Goal: Information Seeking & Learning: Learn about a topic

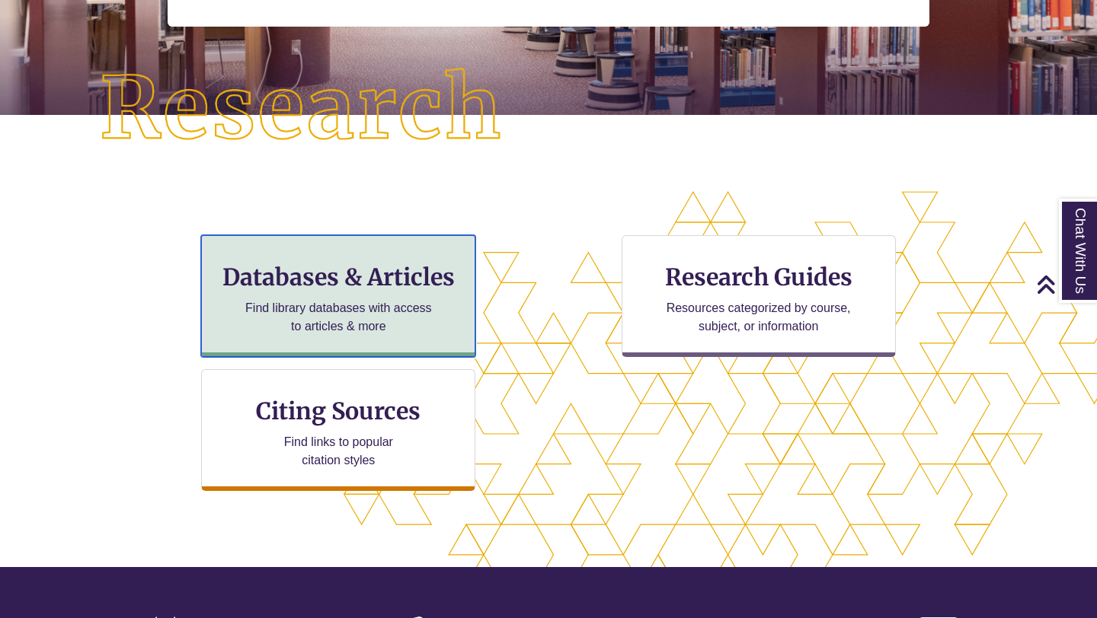
click at [390, 273] on h3 "Databases & Articles" at bounding box center [338, 277] width 248 height 29
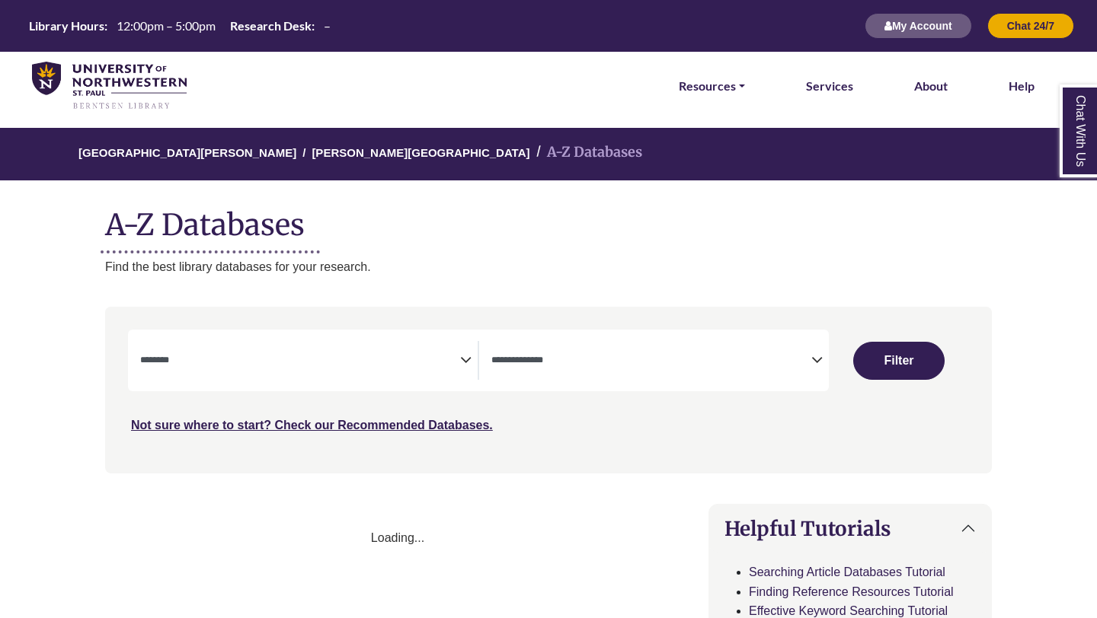
select select "Database Subject Filter"
select select "Database Types Filter"
select select "Database Subject Filter"
select select "Database Types Filter"
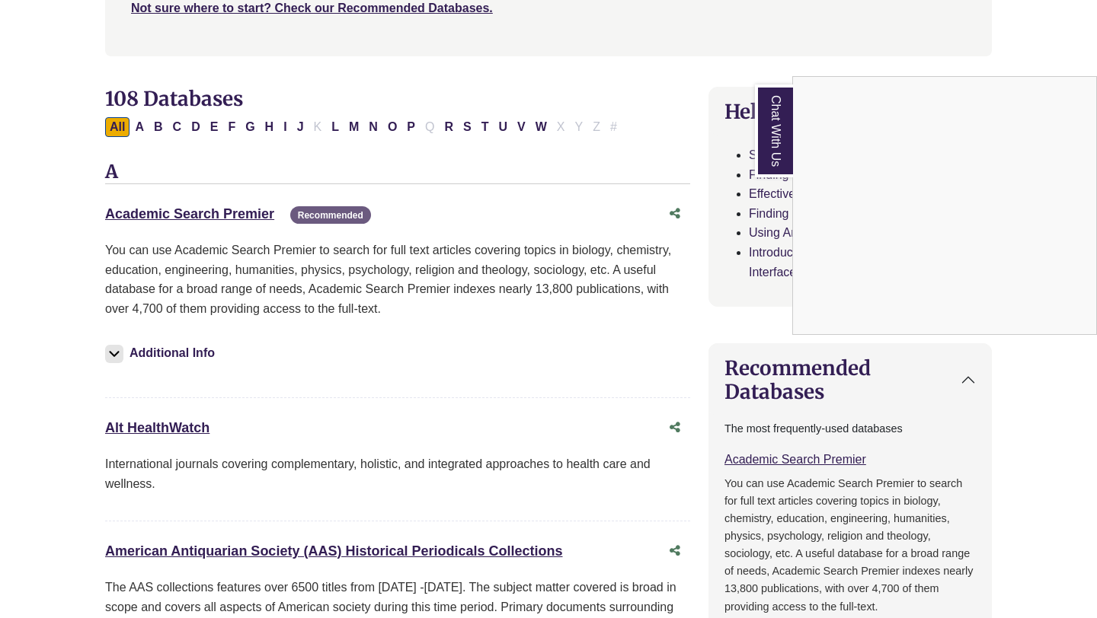
scroll to position [410, 0]
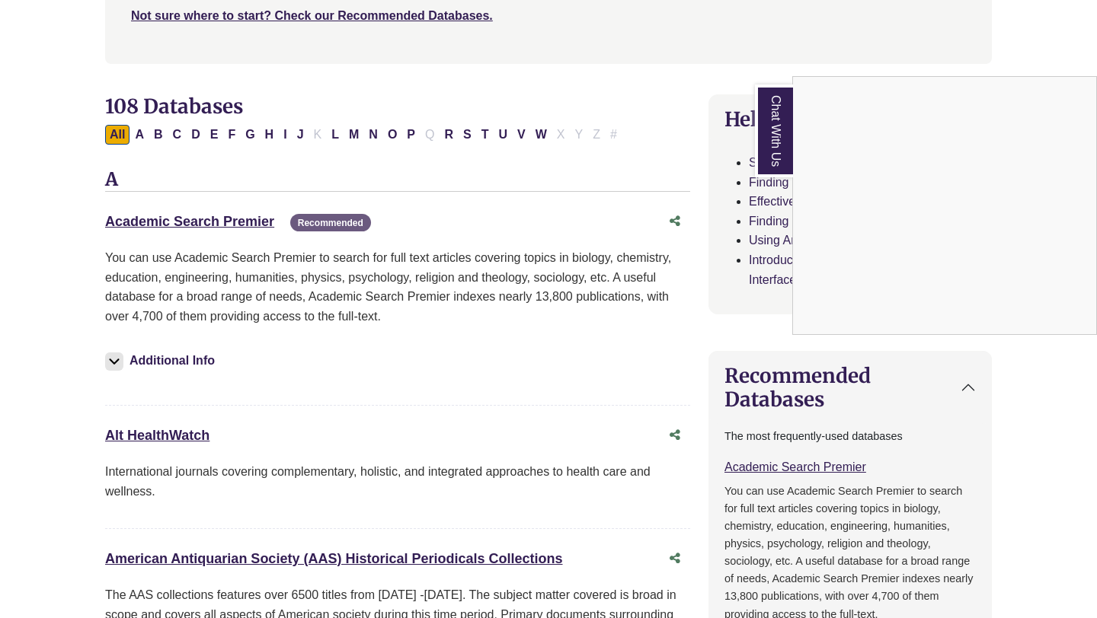
click at [410, 134] on div "Chat With Us" at bounding box center [548, 309] width 1097 height 618
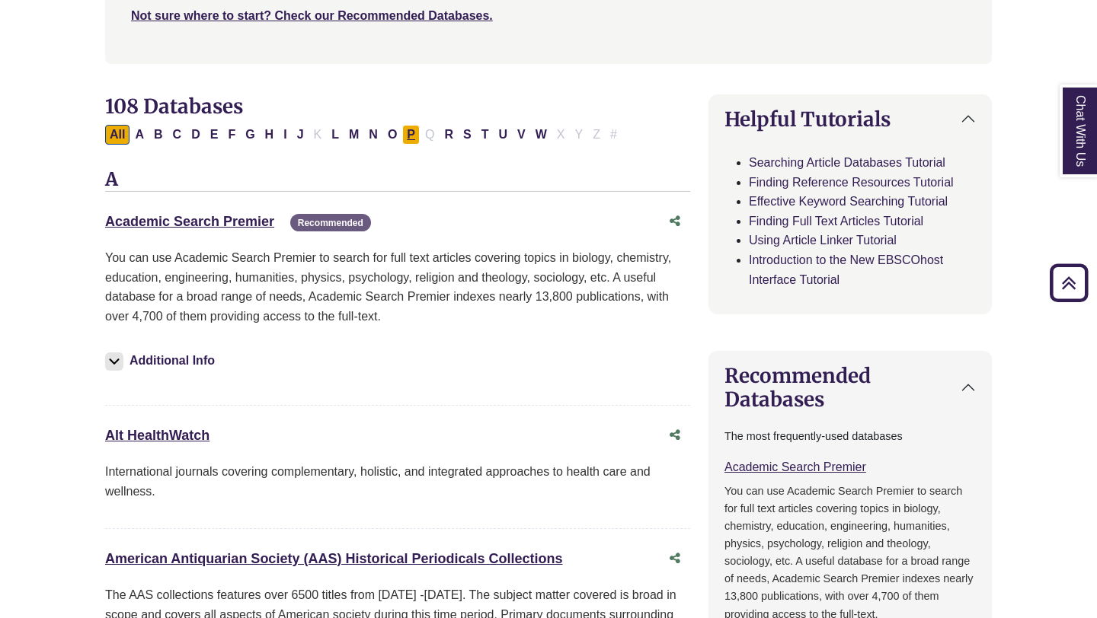
click at [415, 139] on button "P" at bounding box center [411, 135] width 18 height 20
select select "Database Subject Filter"
select select "Database Types Filter"
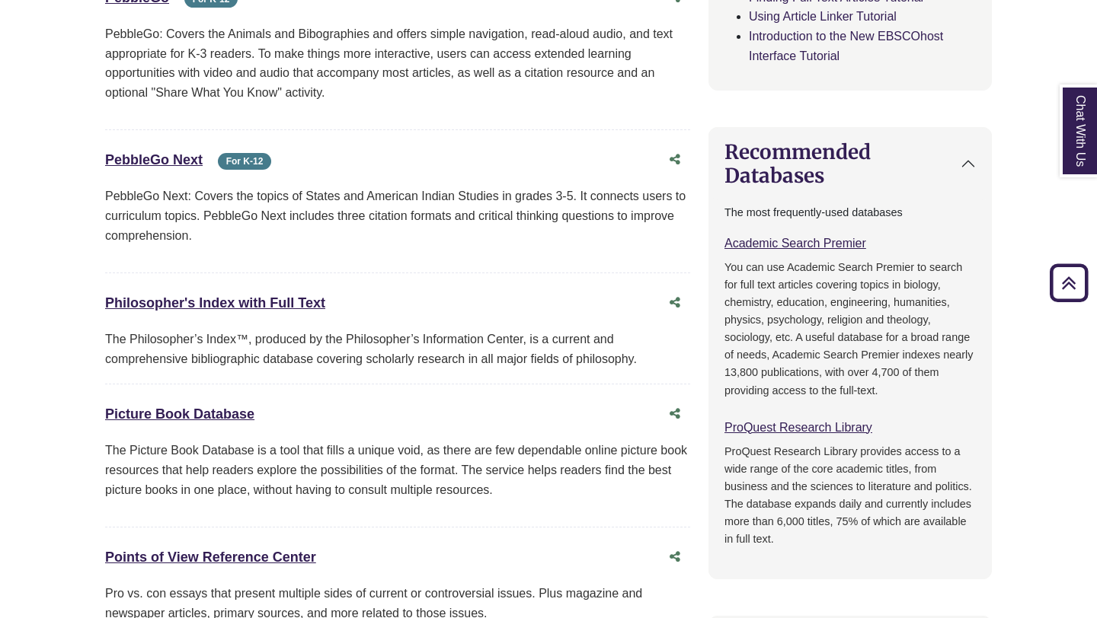
scroll to position [636, 0]
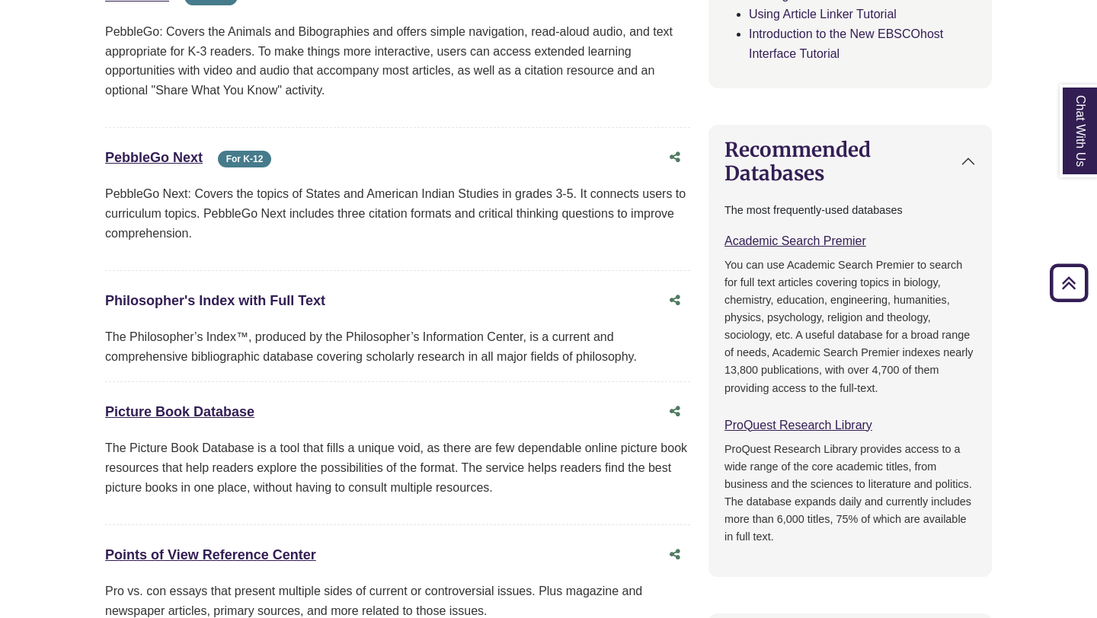
click at [244, 299] on link "Philosopher's Index with Full Text This link opens in a new window" at bounding box center [215, 300] width 220 height 15
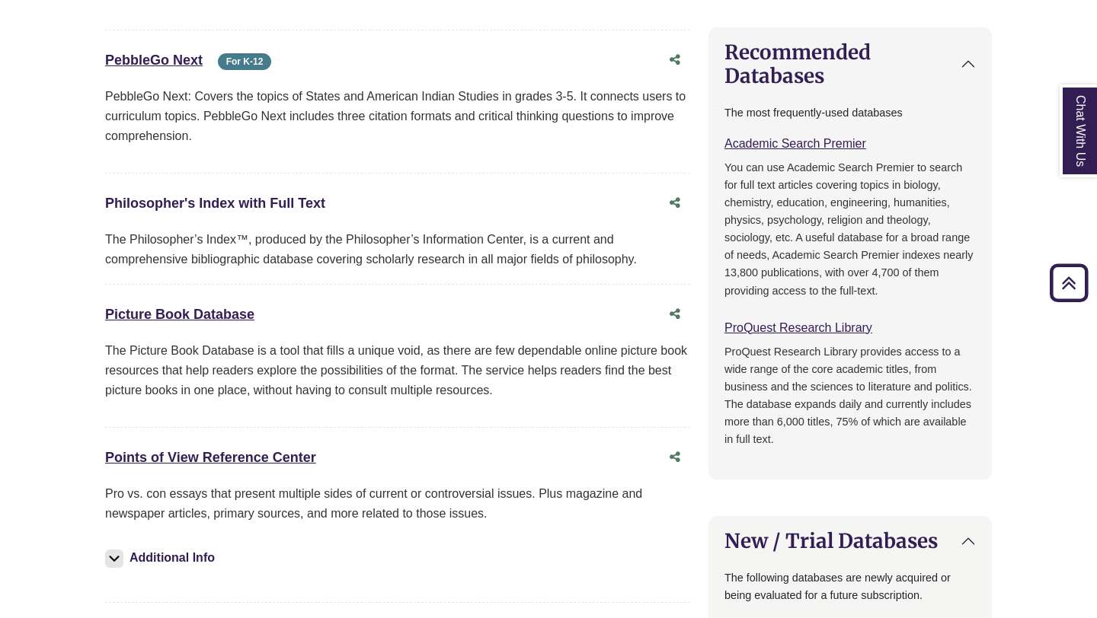
scroll to position [708, 0]
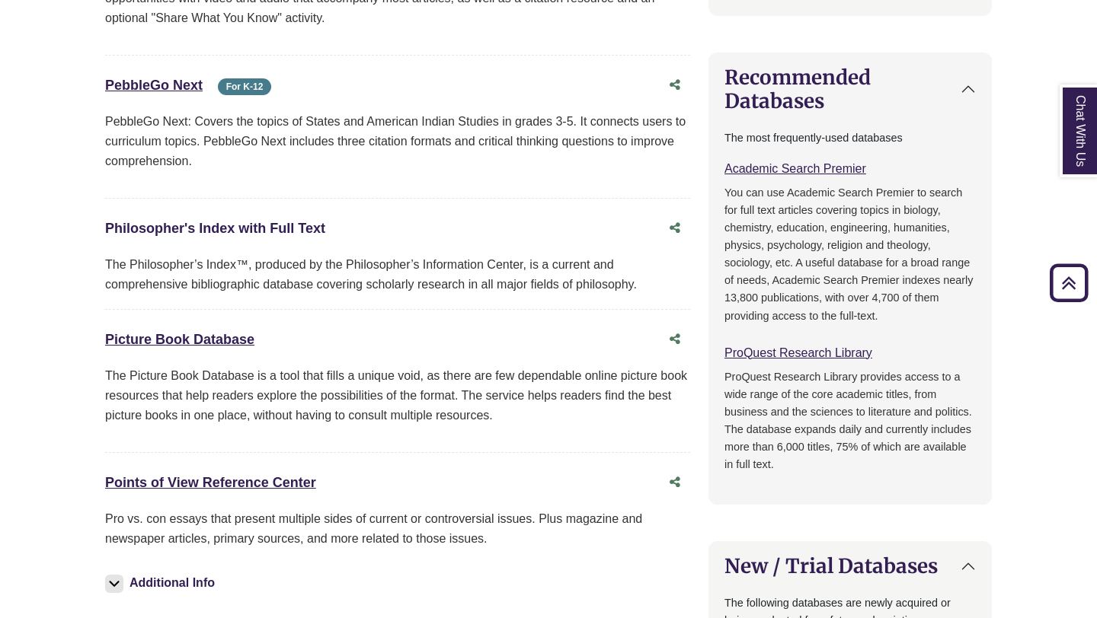
click at [254, 223] on link "Philosopher's Index with Full Text This link opens in a new window" at bounding box center [215, 228] width 220 height 15
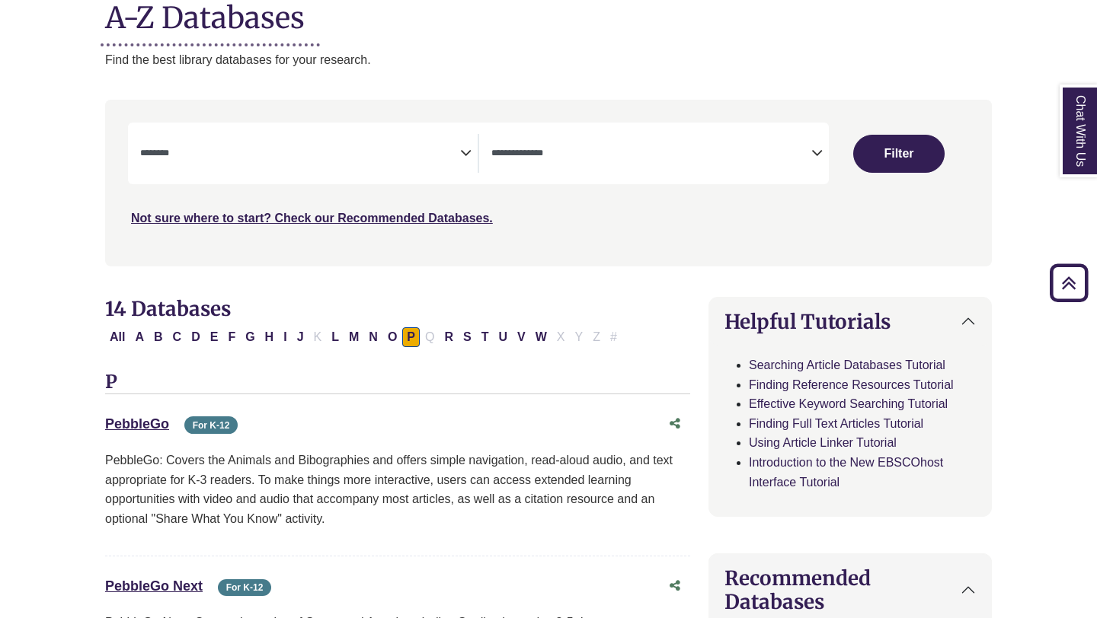
scroll to position [0, 0]
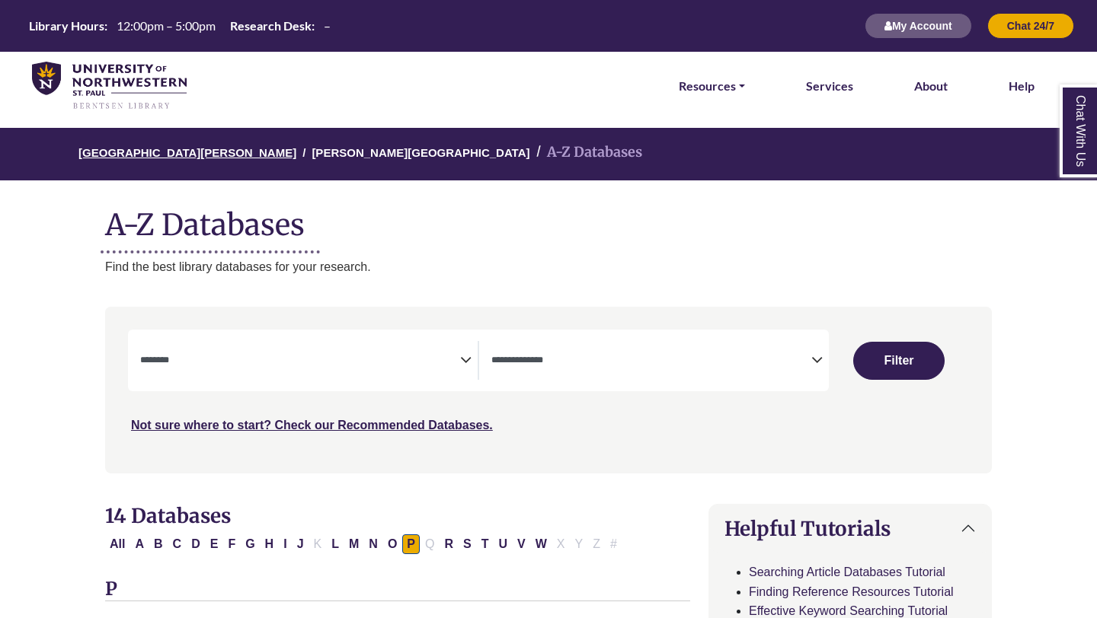
click at [226, 152] on link "University of Northwestern - St. Paul" at bounding box center [187, 151] width 218 height 15
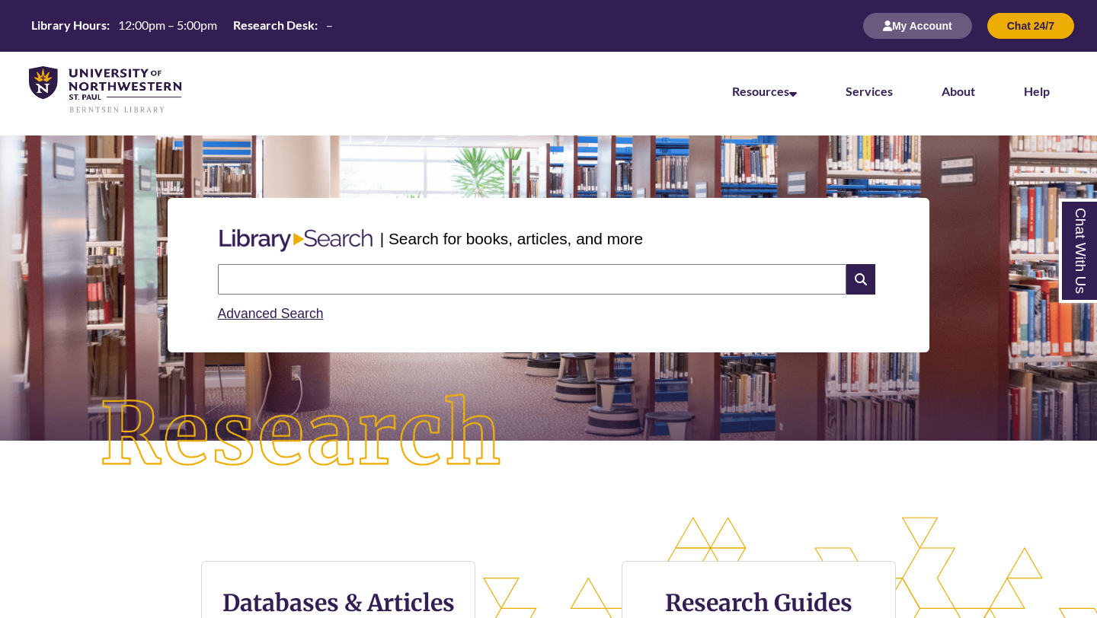
click at [353, 285] on input "text" at bounding box center [532, 279] width 628 height 30
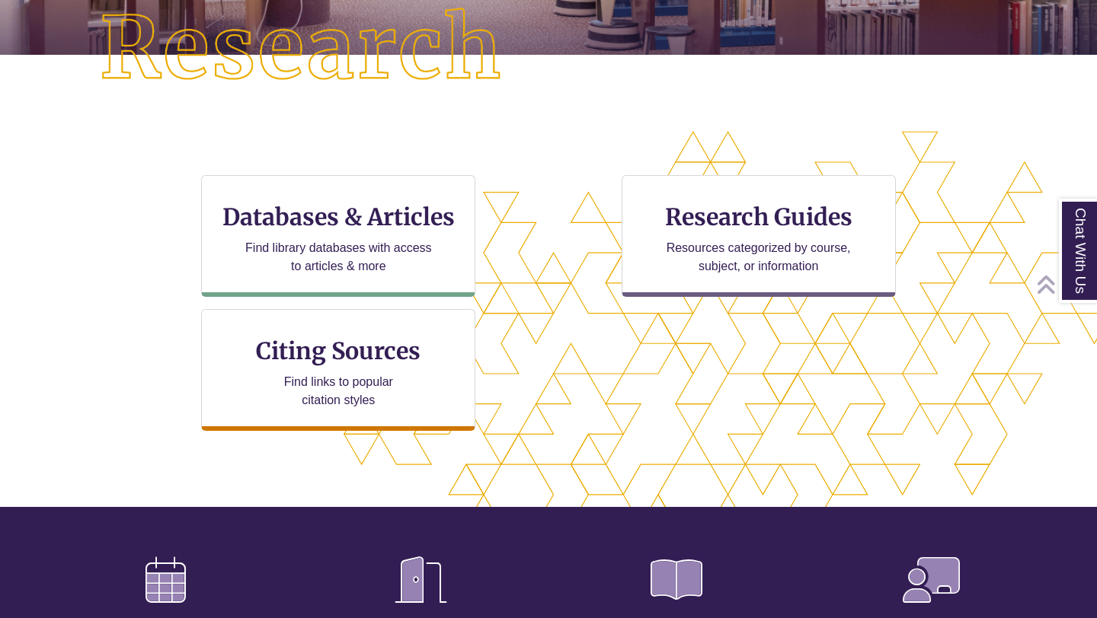
scroll to position [382, 0]
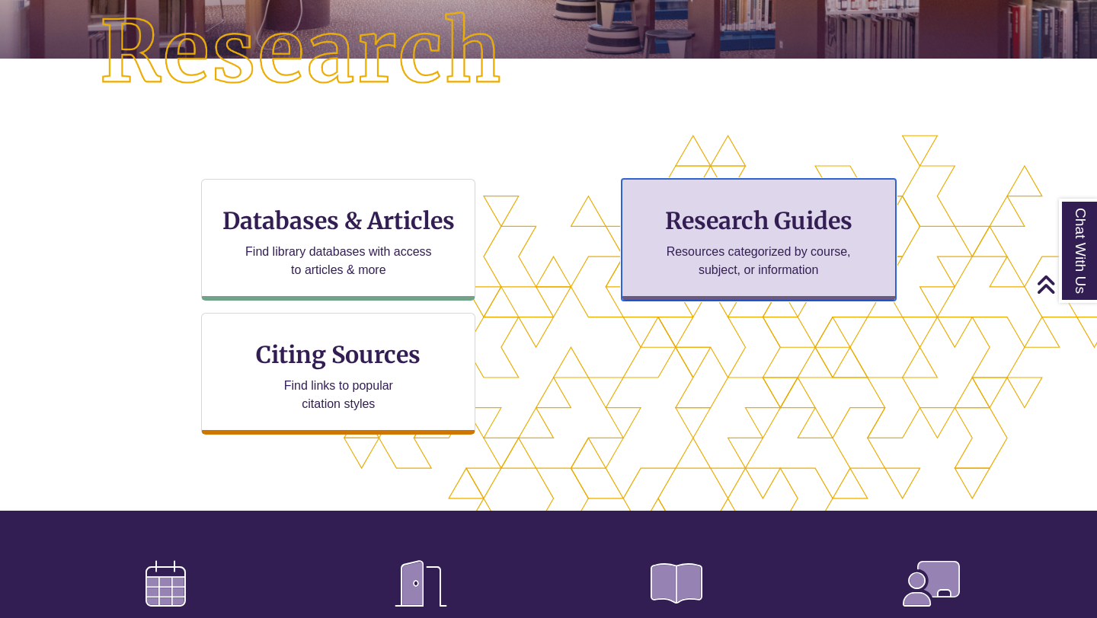
click at [816, 214] on h3 "Research Guides" at bounding box center [758, 220] width 248 height 29
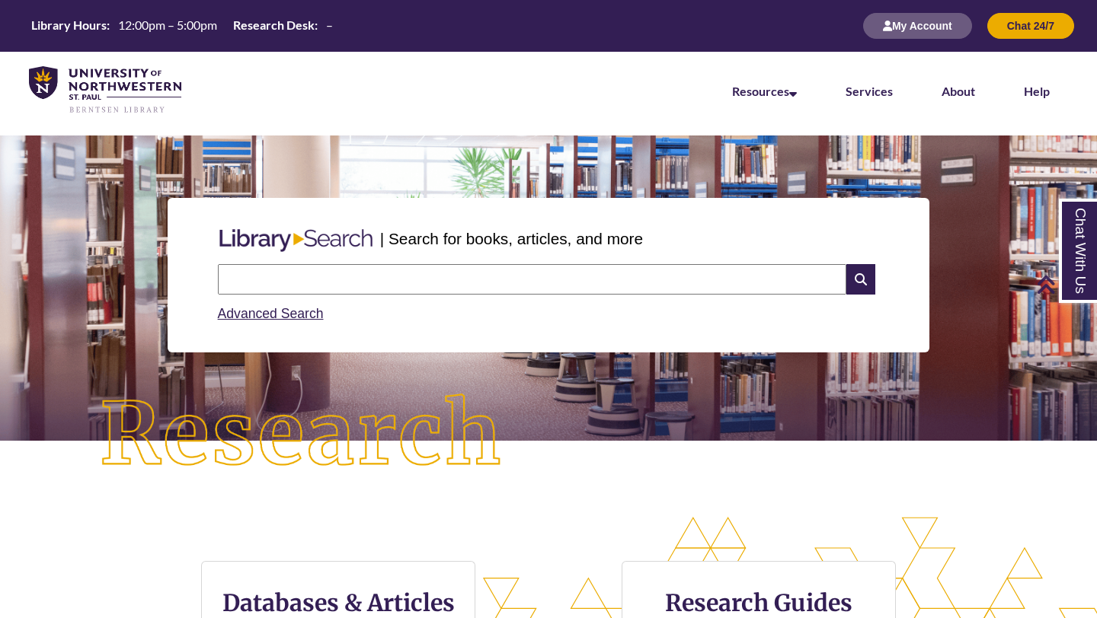
click at [339, 265] on input "text" at bounding box center [532, 279] width 628 height 30
type input "*"
type input "**********"
